Goal: Task Accomplishment & Management: Manage account settings

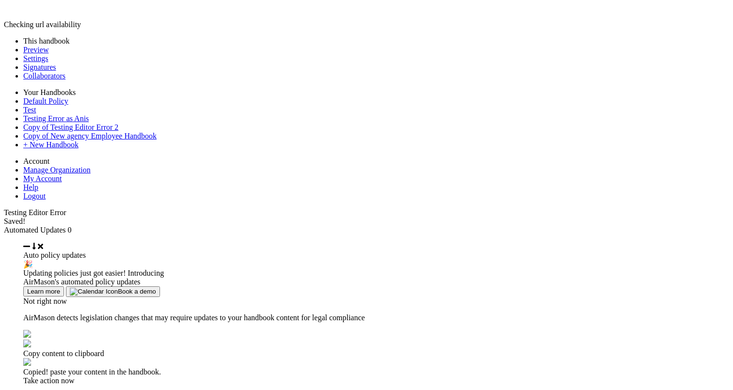
type input "********"
type input "****"
